Goal: Navigation & Orientation: Find specific page/section

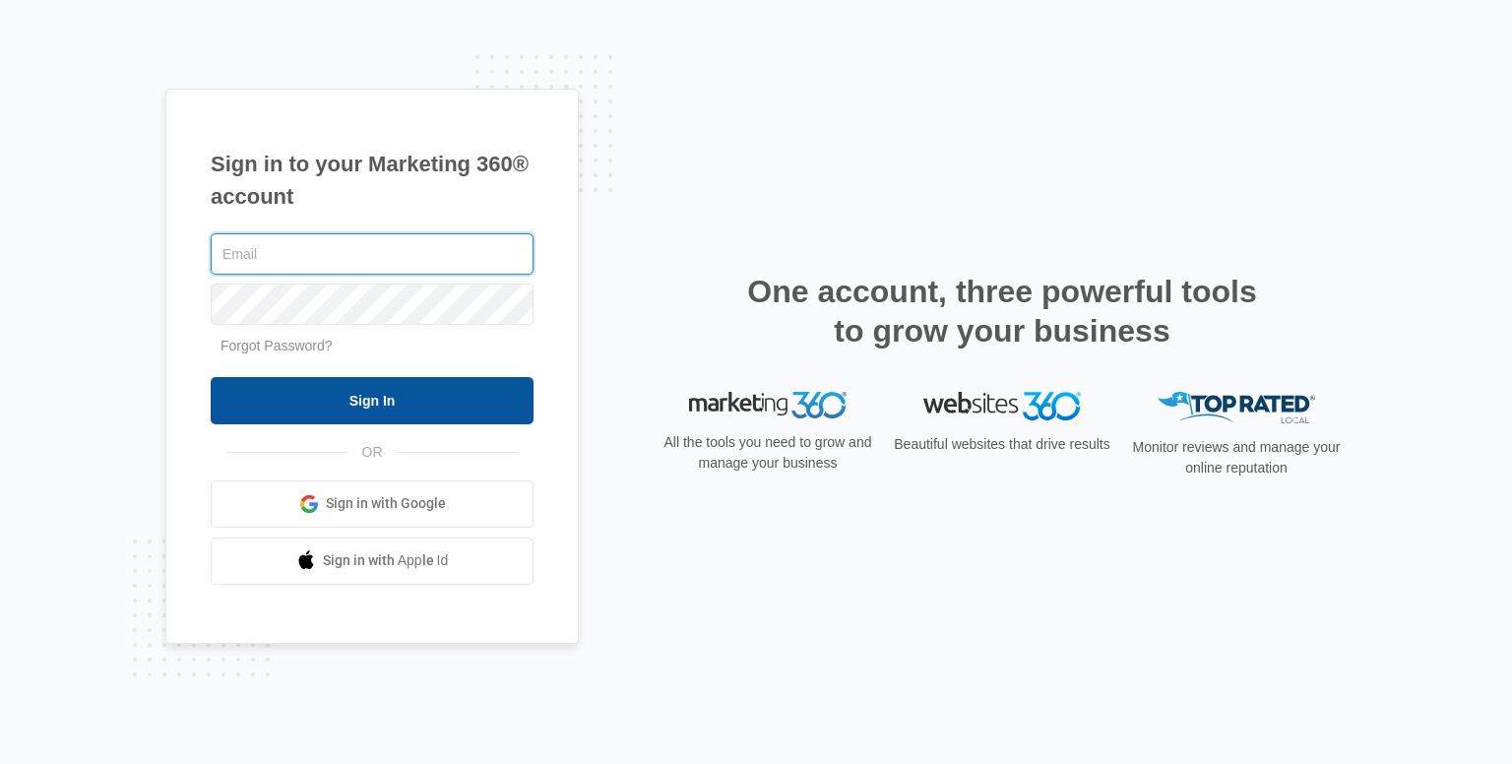
type input "[EMAIL_ADDRESS][DOMAIN_NAME]"
click at [376, 391] on input "Sign In" at bounding box center [372, 400] width 323 height 47
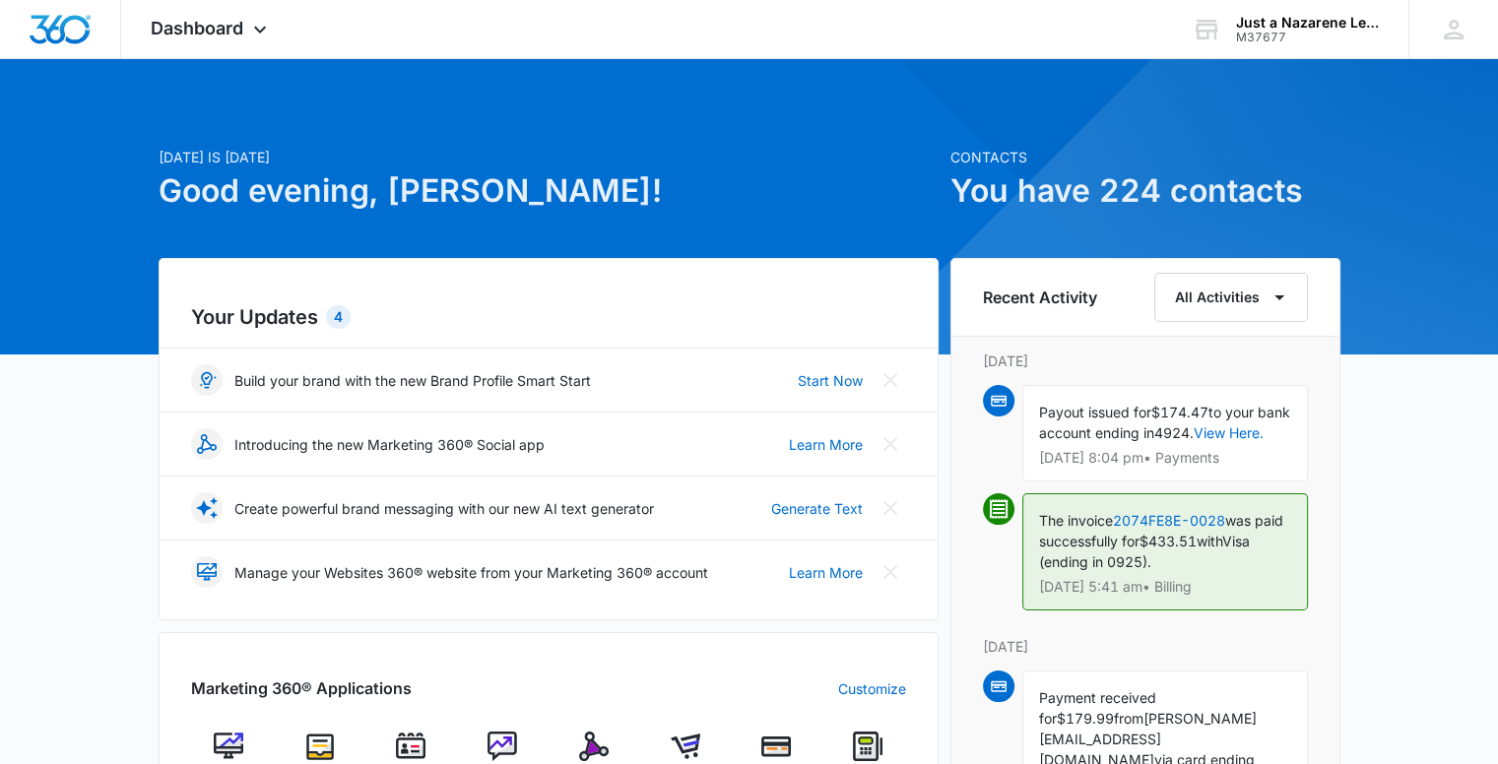
scroll to position [295, 0]
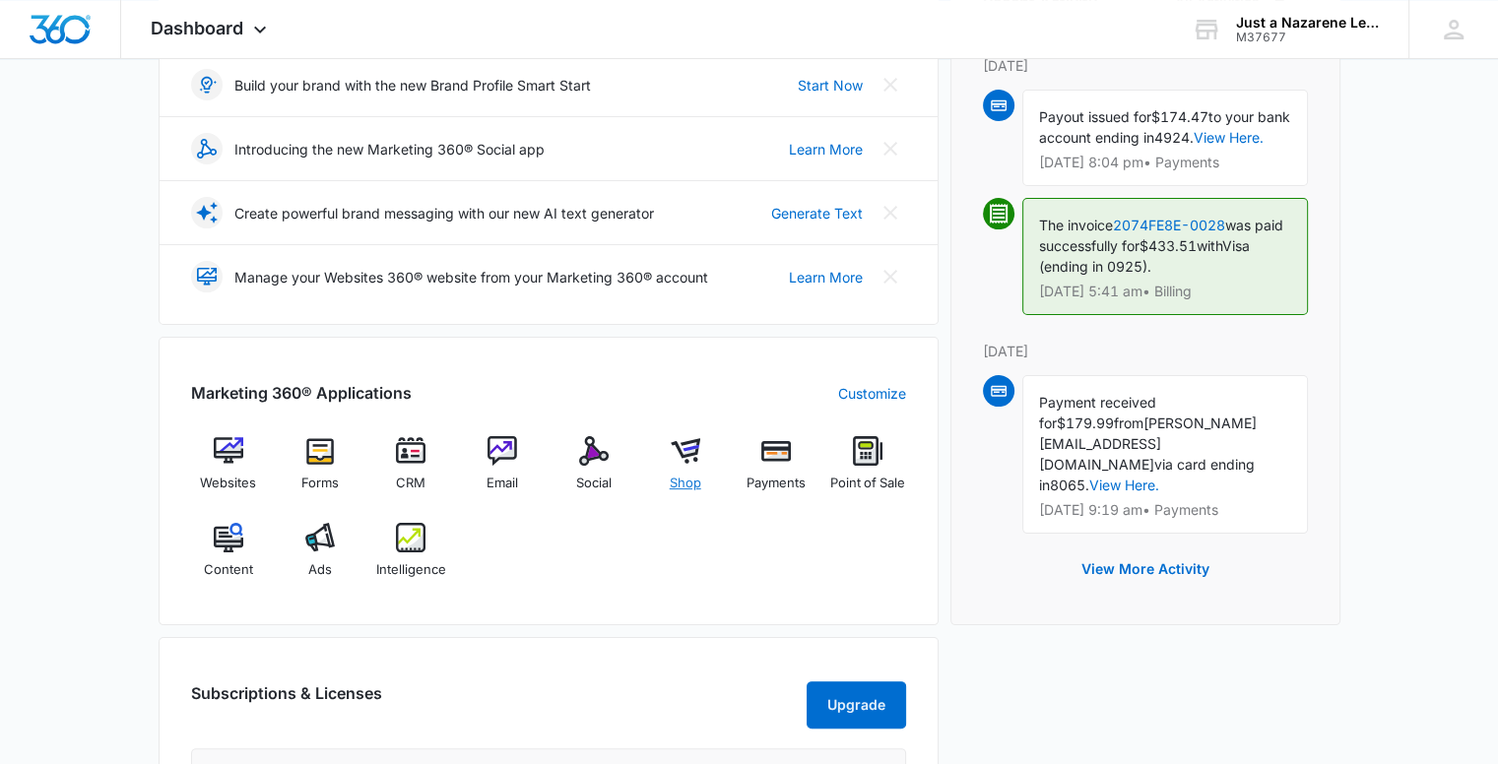
click at [680, 482] on span "Shop" at bounding box center [686, 484] width 32 height 20
